Goal: Task Accomplishment & Management: Use online tool/utility

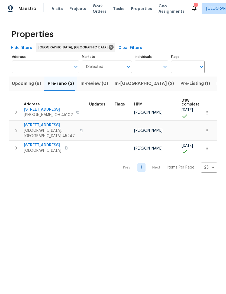
scroll to position [3, 0]
click at [49, 109] on span "[STREET_ADDRESS]" at bounding box center [48, 109] width 49 height 5
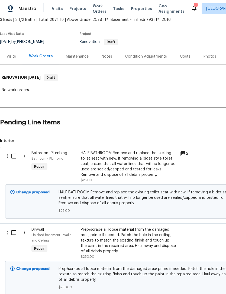
scroll to position [34, 0]
click at [14, 157] on input "checkbox" at bounding box center [15, 155] width 15 height 11
checkbox input "true"
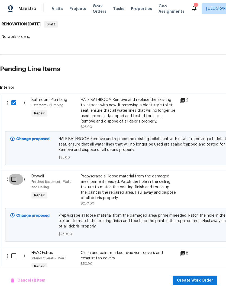
scroll to position [87, 0]
click at [9, 178] on input "checkbox" at bounding box center [15, 179] width 15 height 11
checkbox input "true"
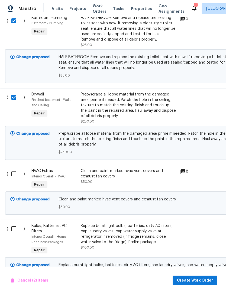
scroll to position [168, 0]
click at [13, 174] on input "checkbox" at bounding box center [15, 173] width 15 height 11
checkbox input "true"
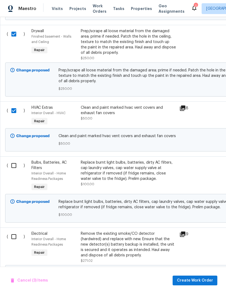
scroll to position [232, 0]
click at [13, 168] on input "checkbox" at bounding box center [15, 165] width 15 height 11
checkbox input "true"
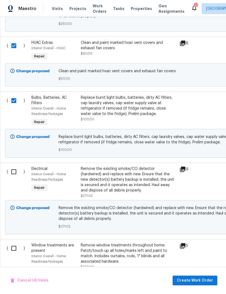
scroll to position [297, 0]
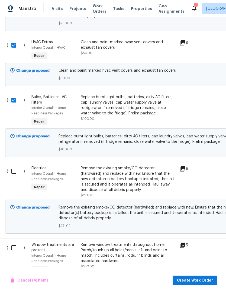
click at [12, 172] on input "checkbox" at bounding box center [15, 171] width 15 height 11
checkbox input "true"
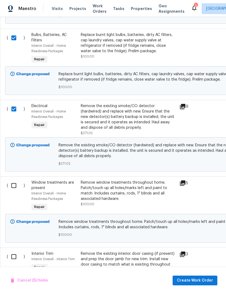
scroll to position [360, 0]
click at [15, 186] on input "checkbox" at bounding box center [15, 185] width 15 height 11
checkbox input "true"
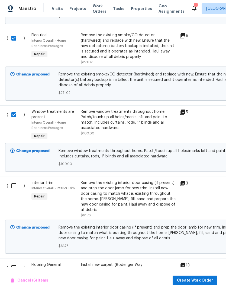
scroll to position [431, 0]
click at [15, 187] on input "checkbox" at bounding box center [15, 185] width 15 height 11
checkbox input "true"
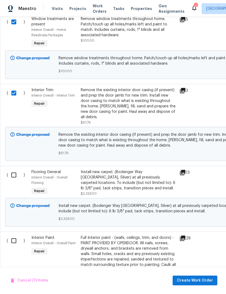
scroll to position [523, 0]
click at [13, 169] on input "checkbox" at bounding box center [15, 174] width 15 height 11
click at [11, 170] on input "checkbox" at bounding box center [15, 174] width 15 height 11
checkbox input "false"
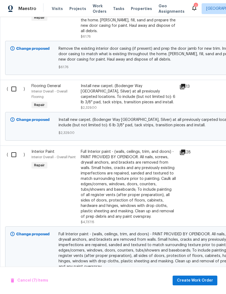
scroll to position [609, 0]
click at [12, 152] on input "checkbox" at bounding box center [15, 154] width 15 height 11
checkbox input "true"
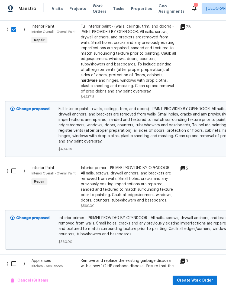
scroll to position [735, 0]
click at [15, 170] on input "checkbox" at bounding box center [15, 170] width 15 height 11
checkbox input "true"
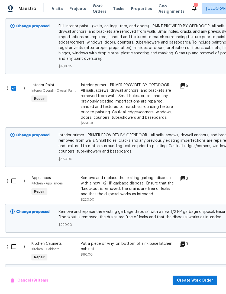
scroll to position [818, 0]
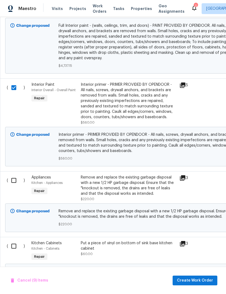
click at [14, 178] on input "checkbox" at bounding box center [15, 180] width 15 height 11
checkbox input "true"
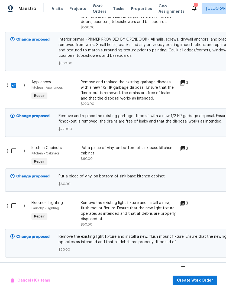
scroll to position [913, 0]
click at [11, 152] on input "checkbox" at bounding box center [15, 150] width 15 height 11
checkbox input "true"
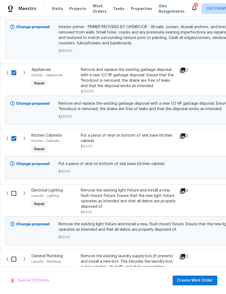
scroll to position [925, 0]
click at [13, 196] on input "checkbox" at bounding box center [15, 193] width 15 height 11
checkbox input "true"
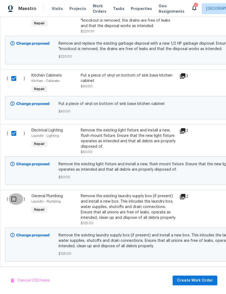
scroll to position [985, 0]
click at [13, 199] on input "checkbox" at bounding box center [15, 198] width 15 height 11
checkbox input "true"
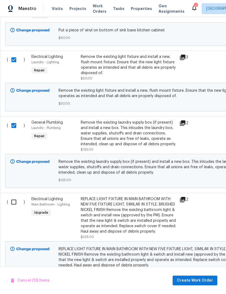
scroll to position [0, 0]
click at [15, 202] on input "checkbox" at bounding box center [15, 201] width 15 height 11
checkbox input "true"
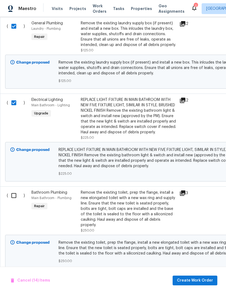
click at [15, 201] on input "checkbox" at bounding box center [15, 195] width 15 height 11
checkbox input "true"
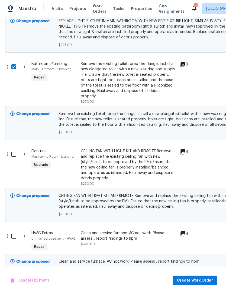
click at [16, 160] on input "checkbox" at bounding box center [15, 153] width 15 height 11
checkbox input "true"
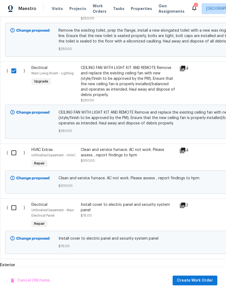
click at [10, 158] on input "checkbox" at bounding box center [15, 152] width 15 height 11
checkbox input "true"
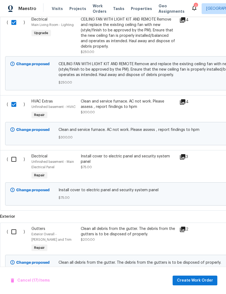
click at [12, 164] on input "checkbox" at bounding box center [15, 159] width 15 height 11
checkbox input "true"
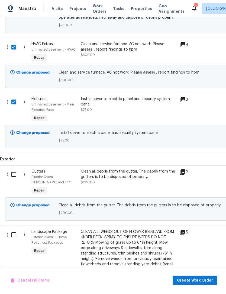
click at [15, 180] on input "checkbox" at bounding box center [15, 174] width 15 height 11
checkbox input "true"
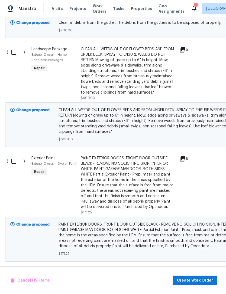
click at [12, 167] on input "checkbox" at bounding box center [15, 161] width 15 height 11
checkbox input "true"
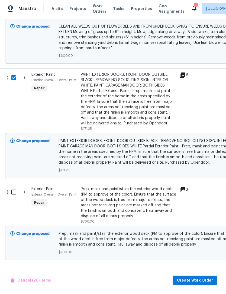
click at [14, 198] on input "checkbox" at bounding box center [15, 191] width 15 height 11
checkbox input "true"
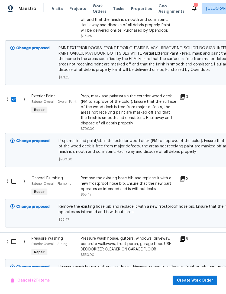
click at [13, 187] on input "checkbox" at bounding box center [15, 181] width 15 height 11
checkbox input "true"
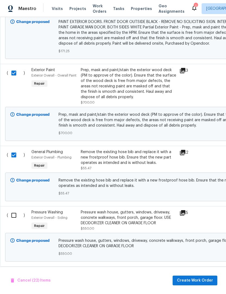
click at [11, 221] on input "checkbox" at bounding box center [15, 215] width 15 height 11
checkbox input "true"
click at [193, 281] on span "Create Work Order" at bounding box center [195, 280] width 36 height 7
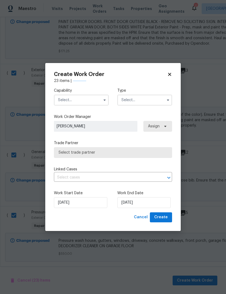
checkbox input "false"
click at [92, 97] on input "text" at bounding box center [81, 100] width 55 height 11
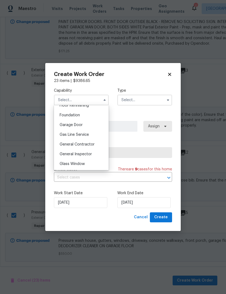
click at [92, 146] on span "General Contractor" at bounding box center [76, 145] width 35 height 4
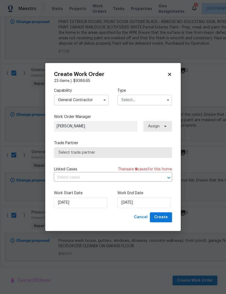
type input "General Contractor"
click at [145, 98] on input "text" at bounding box center [144, 100] width 55 height 11
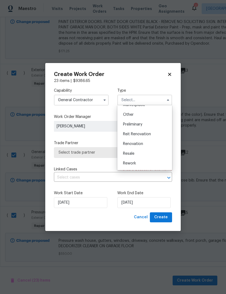
click at [145, 145] on div "Renovation" at bounding box center [144, 144] width 52 height 10
type input "Renovation"
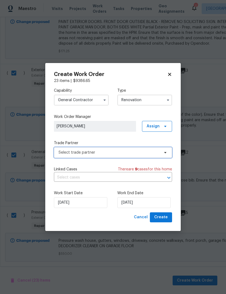
click at [141, 152] on span "Select trade partner" at bounding box center [108, 152] width 101 height 5
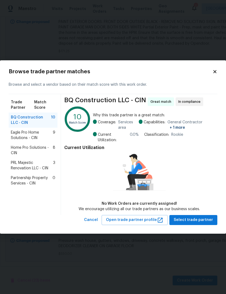
click at [46, 134] on span "Eagle Pro Home Solutions - CIN" at bounding box center [32, 135] width 42 height 11
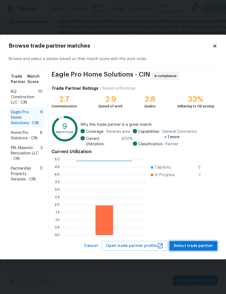
click at [192, 244] on span "Select trade partner" at bounding box center [192, 246] width 39 height 7
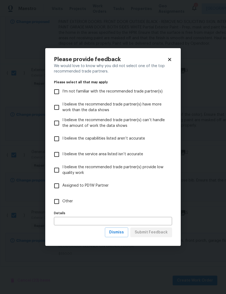
click at [67, 201] on span "Other" at bounding box center [67, 202] width 11 height 6
click at [62, 201] on input "Other" at bounding box center [56, 201] width 11 height 11
checkbox input "true"
click at [149, 233] on span "Submit Feedback" at bounding box center [150, 232] width 33 height 7
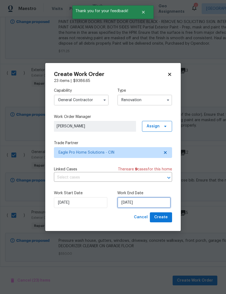
click at [142, 201] on input "8/11/2025" at bounding box center [143, 202] width 53 height 11
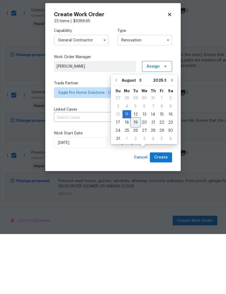
click at [135, 178] on div "19" at bounding box center [135, 182] width 9 height 8
type input "8/19/2025"
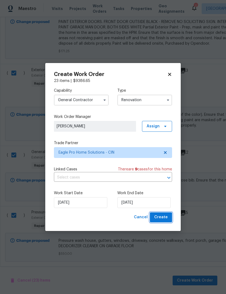
click at [164, 219] on span "Create" at bounding box center [161, 217] width 14 height 7
checkbox input "false"
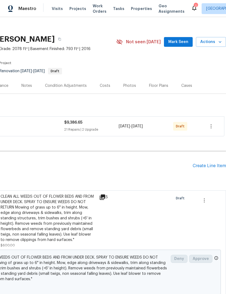
scroll to position [4, 80]
click at [212, 126] on icon "button" at bounding box center [210, 126] width 6 height 6
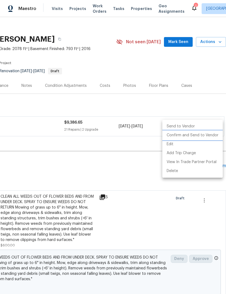
click at [203, 133] on li "Confirm and Send to Vendor" at bounding box center [192, 135] width 60 height 9
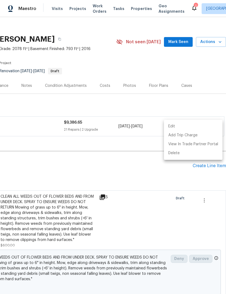
click at [154, 200] on div at bounding box center [113, 147] width 226 height 294
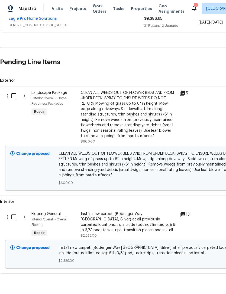
scroll to position [108, 0]
click at [15, 218] on input "checkbox" at bounding box center [15, 216] width 15 height 11
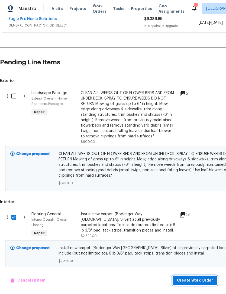
click at [198, 278] on span "Create Work Order" at bounding box center [195, 280] width 36 height 7
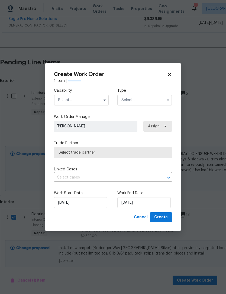
checkbox input "false"
click at [96, 100] on input "text" at bounding box center [81, 100] width 55 height 11
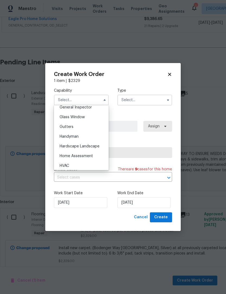
scroll to position [273, 0]
click at [94, 144] on div "Hardscape Landscape" at bounding box center [81, 146] width 52 height 10
type input "Hardscape Landscape"
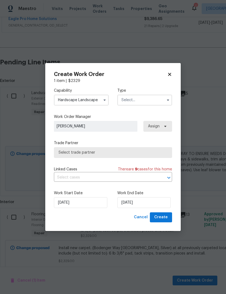
click at [143, 100] on input "text" at bounding box center [144, 100] width 55 height 11
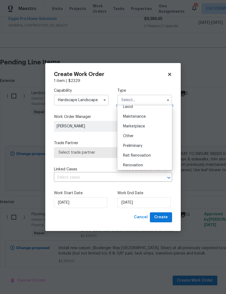
scroll to position [95, 0]
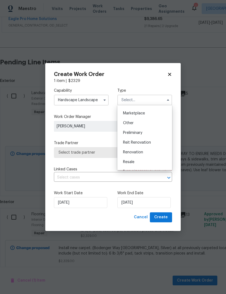
click at [138, 154] on div "Renovation" at bounding box center [144, 152] width 52 height 10
type input "Renovation"
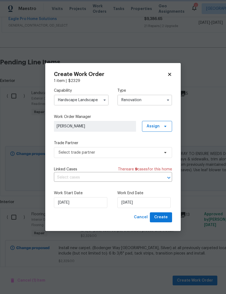
scroll to position [0, 0]
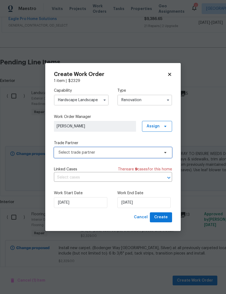
click at [140, 152] on span "Select trade partner" at bounding box center [108, 152] width 101 height 5
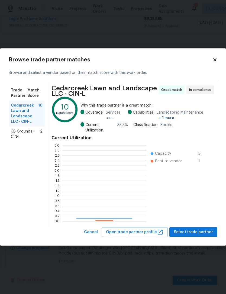
scroll to position [76, 84]
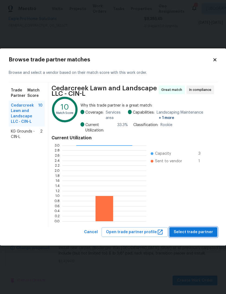
click at [184, 230] on span "Select trade partner" at bounding box center [192, 232] width 39 height 7
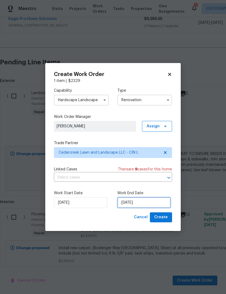
click at [145, 206] on input "8/11/2025" at bounding box center [143, 202] width 53 height 11
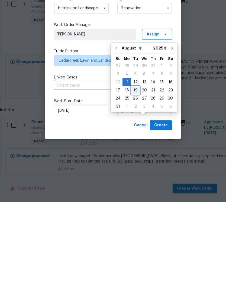
click at [133, 178] on div "19" at bounding box center [135, 182] width 9 height 8
type input "8/19/2025"
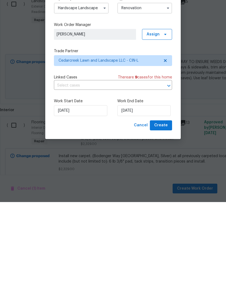
scroll to position [17, 0]
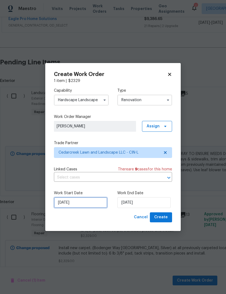
click at [96, 199] on input "8/11/2025" at bounding box center [80, 202] width 53 height 11
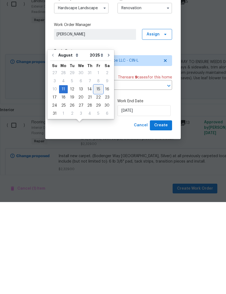
click at [97, 177] on div "15" at bounding box center [98, 181] width 9 height 8
type input "8/15/2025"
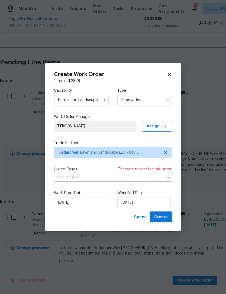
click at [158, 216] on span "Create" at bounding box center [161, 217] width 14 height 7
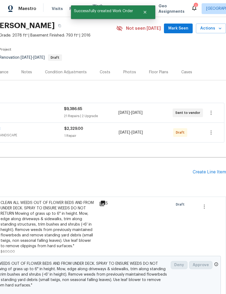
scroll to position [18, 80]
click at [211, 130] on icon "button" at bounding box center [210, 132] width 1 height 4
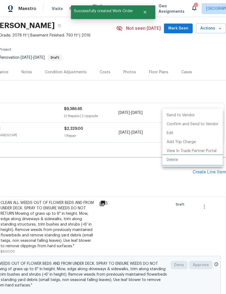
click at [177, 159] on li "Delete" at bounding box center [192, 160] width 60 height 9
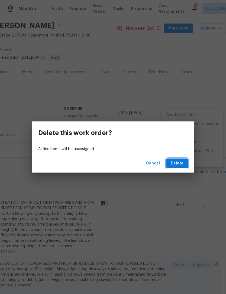
click at [180, 163] on span "Delete" at bounding box center [176, 163] width 13 height 7
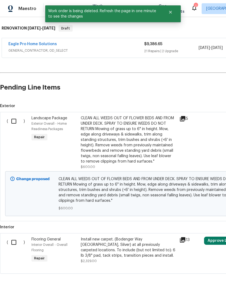
scroll to position [82, 0]
click at [16, 237] on input "checkbox" at bounding box center [15, 242] width 15 height 11
checkbox input "true"
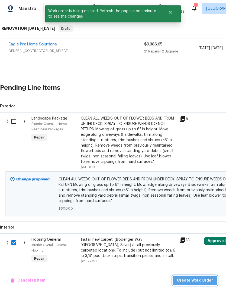
click at [200, 279] on span "Create Work Order" at bounding box center [195, 280] width 36 height 7
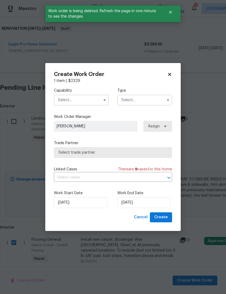
click at [85, 102] on input "text" at bounding box center [81, 100] width 55 height 11
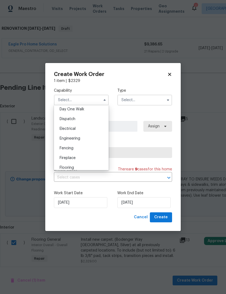
scroll to position [173, 0]
click at [85, 148] on div "Flooring" at bounding box center [81, 149] width 52 height 10
type input "Flooring"
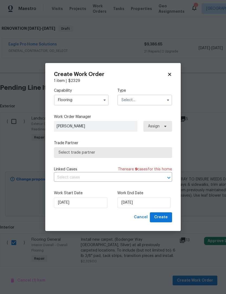
click at [143, 100] on input "text" at bounding box center [144, 100] width 55 height 11
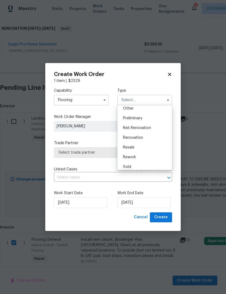
scroll to position [110, 0]
click at [147, 139] on div "Renovation" at bounding box center [144, 138] width 52 height 10
type input "Renovation"
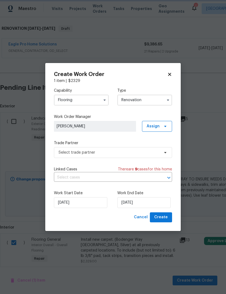
scroll to position [0, 0]
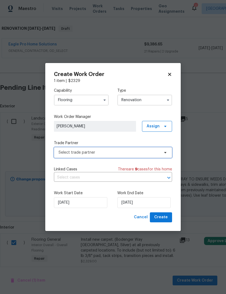
click at [140, 154] on span "Select trade partner" at bounding box center [108, 152] width 101 height 5
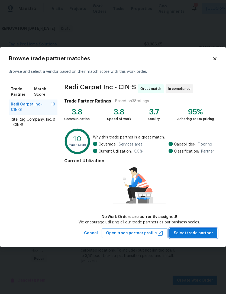
click at [196, 233] on span "Select trade partner" at bounding box center [192, 233] width 39 height 7
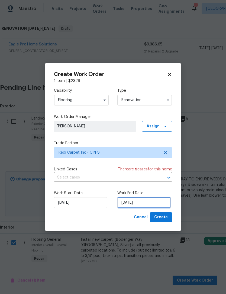
click at [141, 204] on input "8/11/2025" at bounding box center [143, 202] width 53 height 11
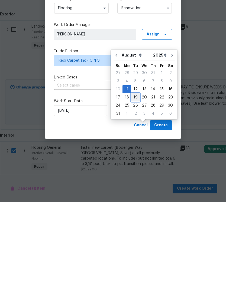
click at [134, 186] on div "19" at bounding box center [135, 190] width 9 height 8
type input "8/19/2025"
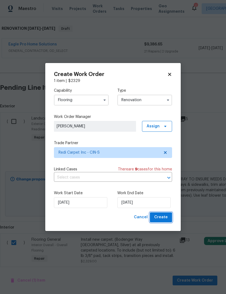
click at [163, 218] on span "Create" at bounding box center [161, 217] width 14 height 7
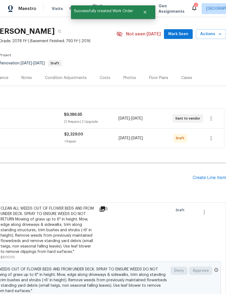
scroll to position [12, 80]
click at [208, 135] on icon "button" at bounding box center [210, 138] width 6 height 6
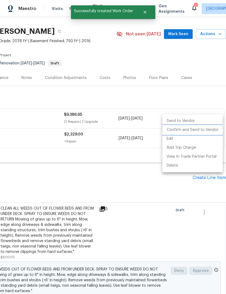
click at [205, 130] on li "Confirm and Send to Vendor" at bounding box center [192, 129] width 60 height 9
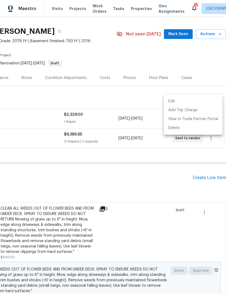
click at [159, 162] on div at bounding box center [113, 147] width 226 height 294
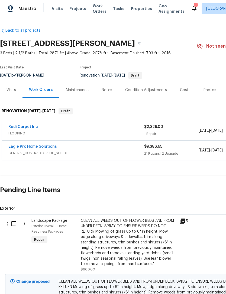
scroll to position [0, 0]
